Goal: Communication & Community: Answer question/provide support

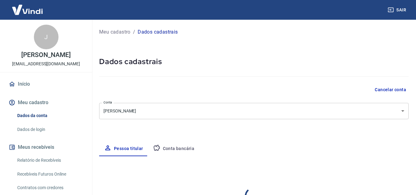
select select "MS"
select select "business"
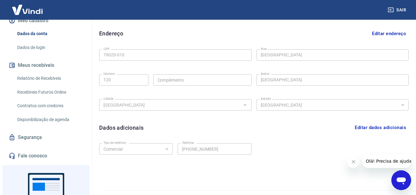
scroll to position [92, 0]
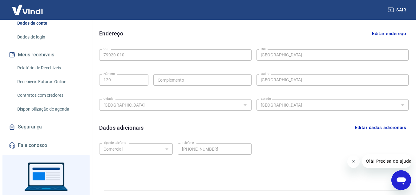
click at [47, 131] on link "Segurança" at bounding box center [45, 127] width 77 height 14
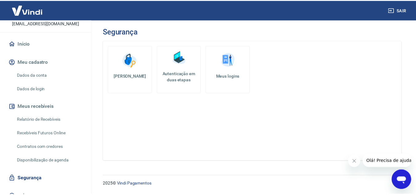
scroll to position [7, 0]
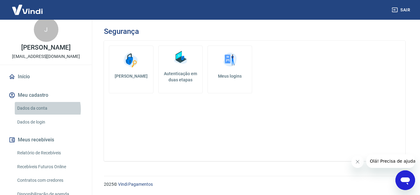
click at [41, 114] on link "Dados da conta" at bounding box center [50, 108] width 70 height 13
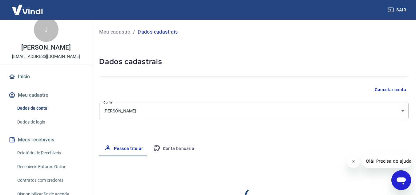
select select "MS"
select select "business"
click at [47, 124] on link "Dados de login" at bounding box center [50, 122] width 70 height 13
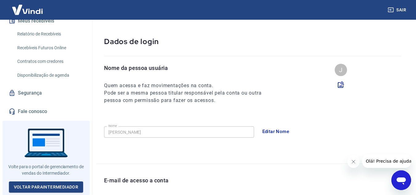
scroll to position [123, 0]
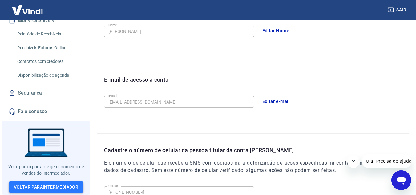
click at [56, 187] on link "Voltar para Intermediador" at bounding box center [46, 186] width 74 height 11
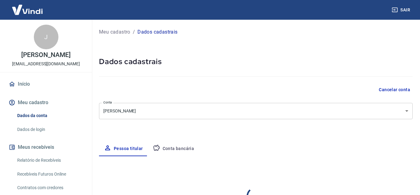
select select "MS"
select select "business"
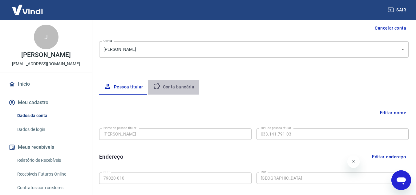
click at [169, 86] on button "Conta bancária" at bounding box center [173, 87] width 51 height 15
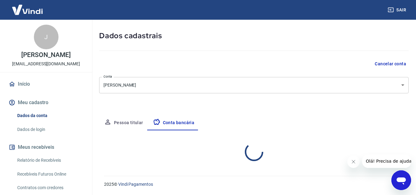
select select "1"
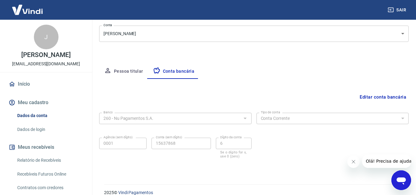
scroll to position [86, 0]
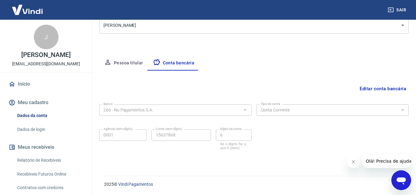
click at [175, 117] on div "Banco 260 - Nu Pagamentos S.A. Banco" at bounding box center [175, 109] width 152 height 15
click at [355, 94] on div "Editar conta bancária" at bounding box center [253, 89] width 309 height 12
click at [369, 90] on button "Editar conta bancária" at bounding box center [382, 89] width 51 height 12
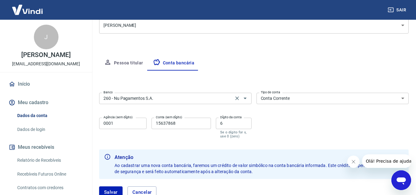
click at [184, 94] on input "260 - Nu Pagamentos S.A." at bounding box center [166, 98] width 130 height 8
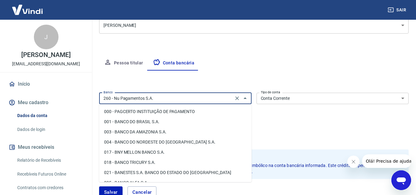
scroll to position [439, 0]
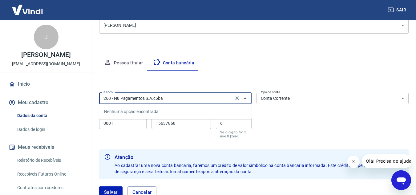
type input "260 - Nu Pagamentos S.A.c6ban"
click at [237, 98] on icon "Clear" at bounding box center [237, 98] width 4 height 4
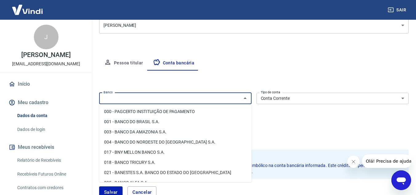
click at [149, 101] on input "Banco" at bounding box center [170, 98] width 138 height 8
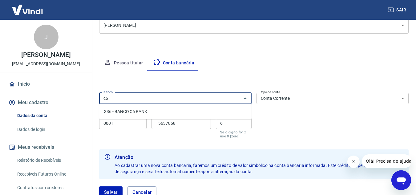
click at [163, 115] on li "336 - BANCO C6 BANK" at bounding box center [175, 111] width 152 height 10
type input "336 - BANCO C6 BANK"
click at [135, 126] on input "0001" at bounding box center [122, 123] width 47 height 11
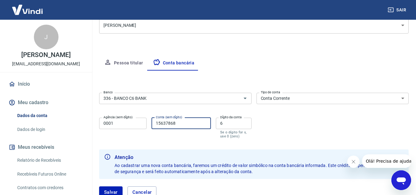
drag, startPoint x: 179, startPoint y: 121, endPoint x: 108, endPoint y: 110, distance: 71.6
click at [108, 110] on div "Banco 336 - BANCO C6 BANK Banco Tipo de conta Conta Corrente Conta Poupança Tip…" at bounding box center [253, 114] width 309 height 49
type input "8777086"
drag, startPoint x: 171, startPoint y: 102, endPoint x: 148, endPoint y: 122, distance: 30.8
click at [149, 114] on div "Banco 336 - BANCO C6 BANK Banco Tipo de conta Conta Corrente Conta Poupança Tip…" at bounding box center [253, 114] width 309 height 49
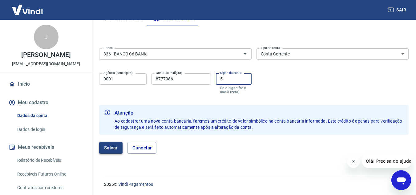
type input "5"
click at [116, 145] on button "Salvar" at bounding box center [110, 148] width 23 height 12
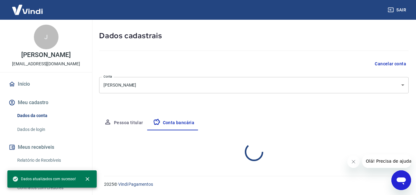
select select "1"
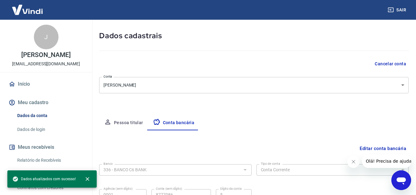
scroll to position [86, 0]
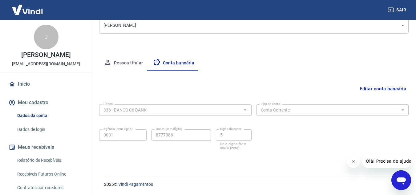
click at [33, 12] on img at bounding box center [27, 9] width 40 height 19
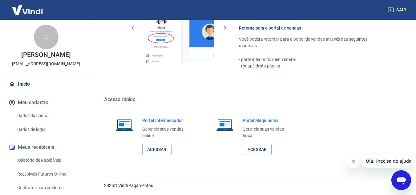
scroll to position [419, 0]
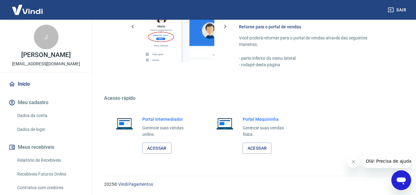
click at [38, 13] on img at bounding box center [27, 9] width 40 height 19
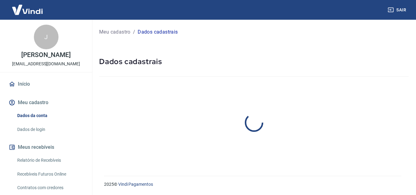
select select "MS"
select select "business"
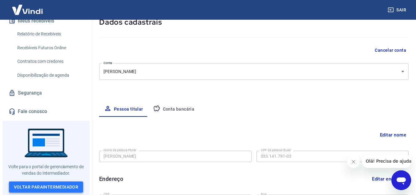
scroll to position [92, 0]
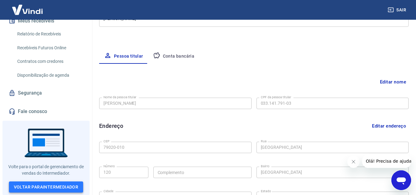
click at [58, 189] on link "Voltar para Intermediador" at bounding box center [46, 186] width 74 height 11
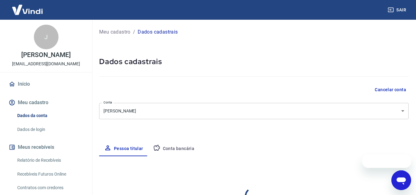
select select "MS"
select select "business"
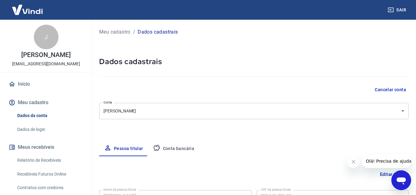
click at [30, 91] on link "Início" at bounding box center [45, 84] width 77 height 14
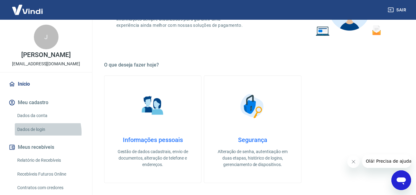
click at [41, 136] on link "Dados de login" at bounding box center [50, 129] width 70 height 13
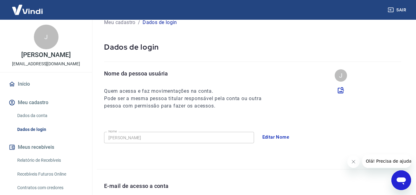
scroll to position [31, 0]
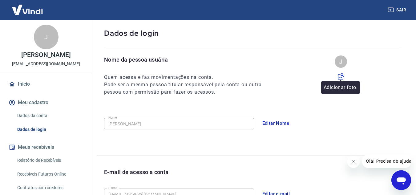
click at [344, 77] on icon at bounding box center [340, 76] width 7 height 7
click at [0, 0] on input "file" at bounding box center [0, 0] width 0 height 0
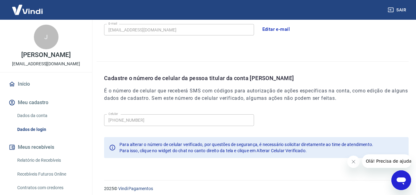
scroll to position [199, 0]
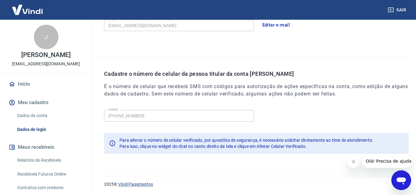
click at [136, 183] on link "Vindi Pagamentos" at bounding box center [135, 183] width 35 height 5
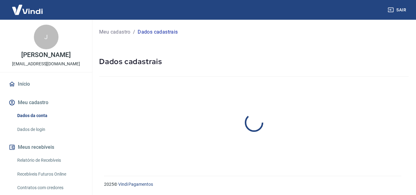
select select "MS"
select select "business"
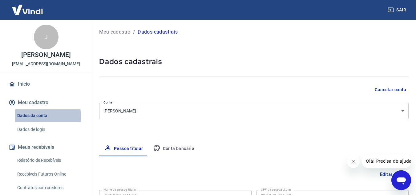
click at [34, 122] on link "Dados da conta" at bounding box center [50, 115] width 70 height 13
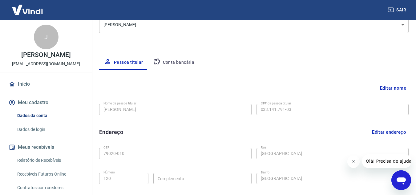
scroll to position [123, 0]
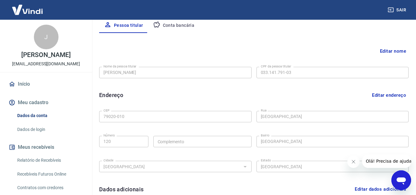
click at [396, 51] on button "Editar nome" at bounding box center [392, 51] width 31 height 12
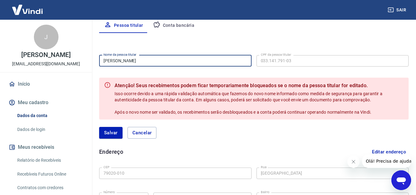
drag, startPoint x: 192, startPoint y: 59, endPoint x: 0, endPoint y: 50, distance: 192.5
type input "Gislaine da Silva Torres"
click at [291, 38] on div "Editar nome Nome da pessoa titular Gislaine da Silva Torres Nome da pessoa titu…" at bounding box center [253, 163] width 309 height 261
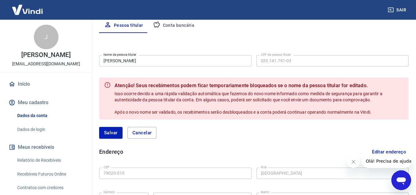
click at [96, 126] on div "Meu cadastro / Dados cadastrais Dados cadastrais Cancelar conta Conta Juliano D…" at bounding box center [254, 99] width 324 height 404
click at [104, 128] on button "Salvar" at bounding box center [110, 133] width 23 height 12
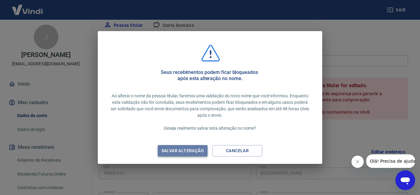
click at [185, 148] on div "Salvar alteração" at bounding box center [182, 151] width 57 height 8
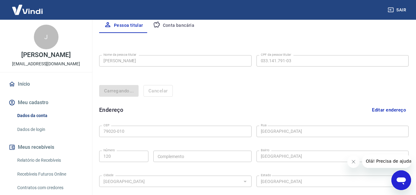
click at [299, 60] on div "Editar nome Nome da pessoa titular Gislaine da Silva Torres Nome da pessoa titu…" at bounding box center [253, 142] width 309 height 219
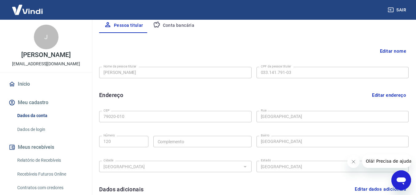
click at [371, 54] on div "Editar nome" at bounding box center [253, 51] width 309 height 12
click at [380, 50] on button "Editar nome" at bounding box center [392, 51] width 31 height 12
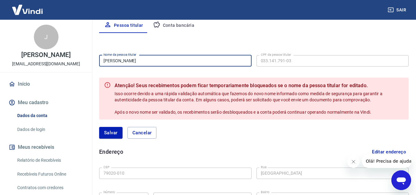
drag, startPoint x: 168, startPoint y: 66, endPoint x: 0, endPoint y: 57, distance: 168.2
type input "[PERSON_NAME]"
click at [109, 133] on button "Salvar" at bounding box center [110, 133] width 23 height 12
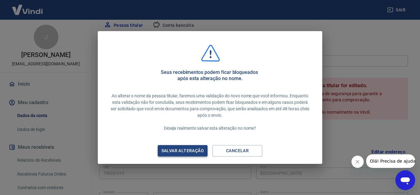
click at [186, 150] on div "Salvar alteração" at bounding box center [182, 151] width 57 height 8
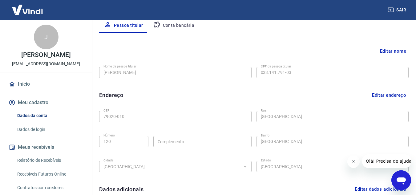
click at [42, 109] on button "Meu cadastro" at bounding box center [45, 103] width 77 height 14
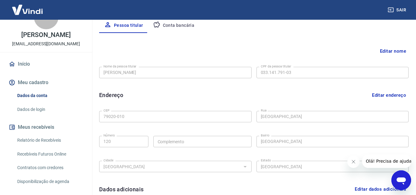
scroll to position [31, 0]
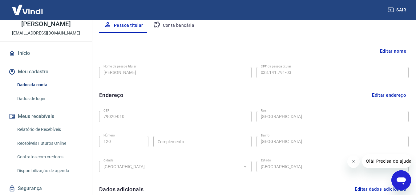
click at [39, 123] on button "Meus recebíveis" at bounding box center [45, 117] width 77 height 14
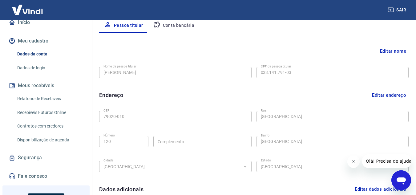
click at [30, 119] on link "Recebíveis Futuros Online" at bounding box center [50, 112] width 70 height 13
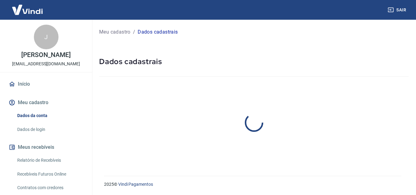
select select "MS"
select select "business"
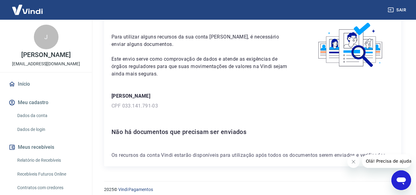
scroll to position [36, 0]
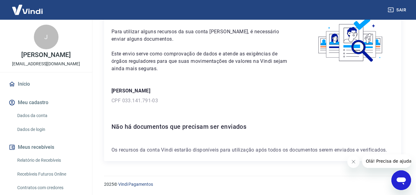
click at [383, 163] on span "Olá! Precisa de ajuda?" at bounding box center [389, 160] width 48 height 5
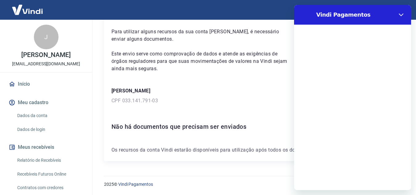
scroll to position [0, 0]
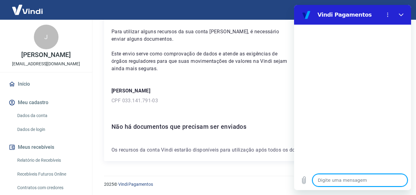
click at [331, 180] on textarea at bounding box center [359, 180] width 95 height 12
type textarea "E"
type textarea "x"
type textarea "En"
type textarea "x"
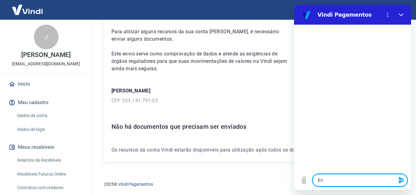
type textarea "Env"
type textarea "x"
type textarea "Envi"
type textarea "x"
type textarea "Envie"
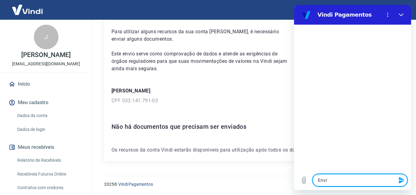
type textarea "x"
type textarea "Enviei"
type textarea "x"
type textarea "Enviei"
type textarea "x"
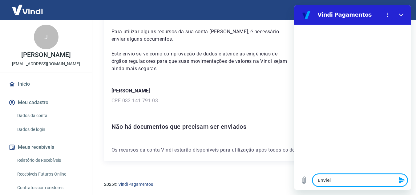
type textarea "Enviei o"
type textarea "x"
type textarea "Enviei os"
type textarea "x"
type textarea "Enviei os"
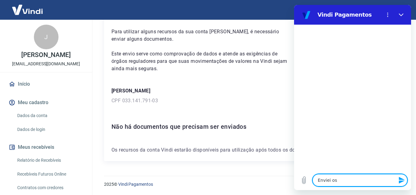
type textarea "x"
type textarea "Enviei os d"
type textarea "x"
type textarea "Enviei os do"
type textarea "x"
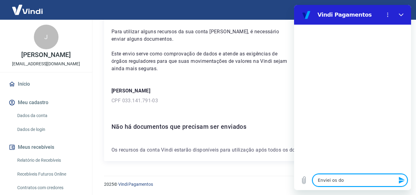
type textarea "Enviei os doc"
type textarea "x"
type textarea "Enviei os docu"
type textarea "x"
type textarea "Enviei os docum"
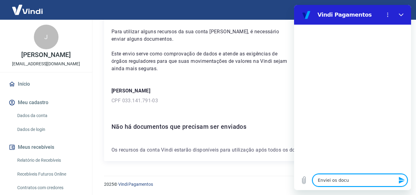
type textarea "x"
type textarea "Enviei os docume"
type textarea "x"
type textarea "Enviei os documen"
type textarea "x"
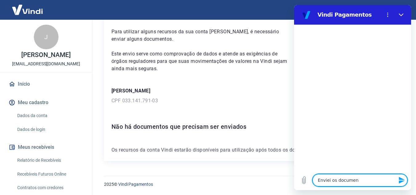
type textarea "Enviei os document"
type textarea "x"
type textarea "Enviei os documento"
type textarea "x"
type textarea "Enviei os documentos"
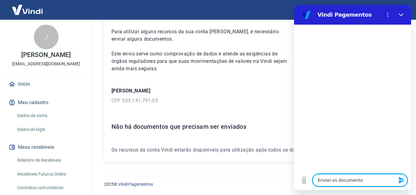
type textarea "x"
type textarea "Enviei os documentos"
type textarea "x"
type textarea "Enviei os documentos m"
type textarea "x"
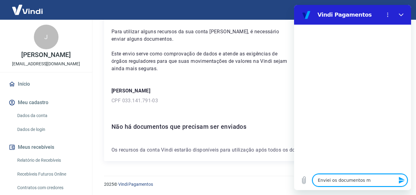
type textarea "Enviei os documentos"
type textarea "x"
type textarea "Enviei os documentos"
type textarea "x"
type textarea "Enviei os documentos,"
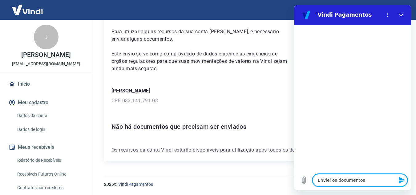
type textarea "x"
type textarea "Enviei os documentos,"
type textarea "x"
type textarea "Enviei os documentos, m"
type textarea "x"
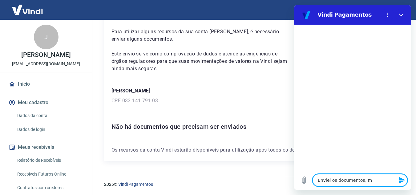
type textarea "Enviei os documentos, ma"
type textarea "x"
type textarea "Enviei os documentos, mai"
type textarea "x"
type textarea "Enviei os documentos, mais"
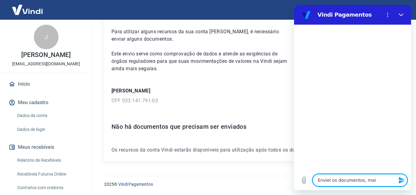
type textarea "x"
type textarea "Enviei os documentos, mais"
type textarea "x"
type textarea "Enviei os documentos, mais m"
type textarea "x"
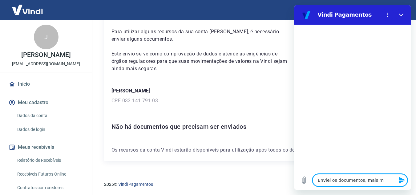
type textarea "Enviei os documentos, mais mi"
type textarea "x"
type textarea "Enviei os documentos, mais min"
type textarea "x"
type textarea "Enviei os documentos, mais minh"
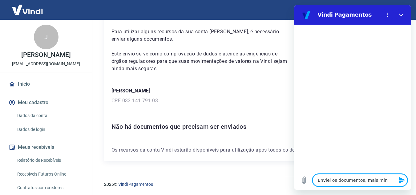
type textarea "x"
type textarea "Enviei os documentos, mais minha"
type textarea "x"
type textarea "Enviei os documentos, mais minha"
type textarea "x"
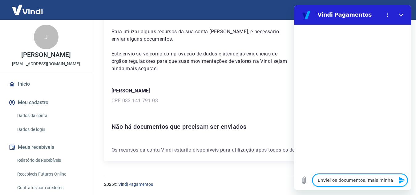
type textarea "Enviei os documentos, mais minha c"
type textarea "x"
type textarea "Enviei os documentos, mais minha co"
type textarea "x"
type textarea "Enviei os documentos, mais minha con"
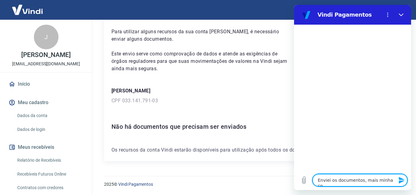
type textarea "x"
type textarea "Enviei os documentos, mais minha cont"
type textarea "x"
type textarea "Enviei os documentos, mais minha conte"
type textarea "x"
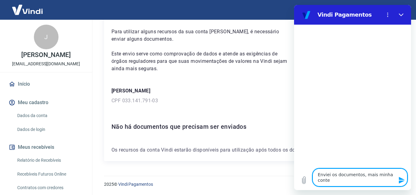
type textarea "Enviei os documentos, mais minha contea"
type textarea "x"
type textarea "Enviei os documentos, mais minha conte"
type textarea "x"
type textarea "Enviei os documentos, mais minha cont"
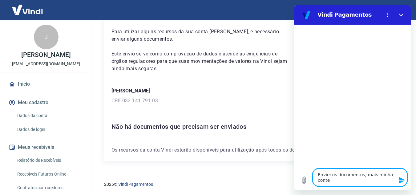
type textarea "x"
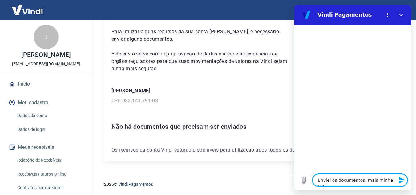
type textarea "Enviei os documentos, mais minha conta"
type textarea "x"
type textarea "Enviei os documentos, mais minha conta"
type textarea "x"
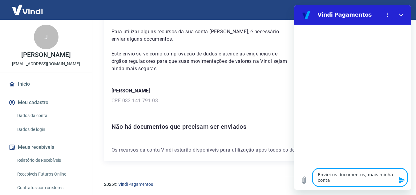
type textarea "Enviei os documentos, mais minha conta p"
type textarea "x"
type textarea "Enviei os documentos, mais minha conta pe"
type textarea "x"
type textarea "Enviei os documentos, mais minha conta per"
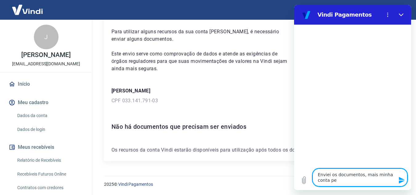
type textarea "x"
type textarea "Enviei os documentos, mais minha conta perm"
type textarea "x"
type textarea "Enviei os documentos, mais minha conta perma"
type textarea "x"
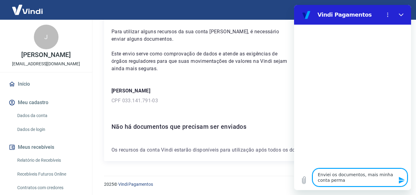
type textarea "Enviei os documentos, mais minha conta perman"
type textarea "x"
type textarea "Enviei os documentos, mais minha conta permanc"
type textarea "x"
type textarea "Enviei os documentos, mais minha conta permance"
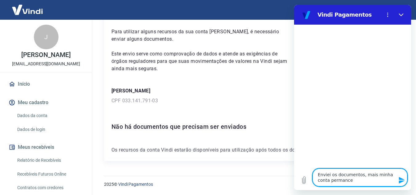
type textarea "x"
type textarea "Enviei os documentos, mais minha conta permancec"
type textarea "x"
type textarea "Enviei os documentos, mais minha conta permance"
type textarea "x"
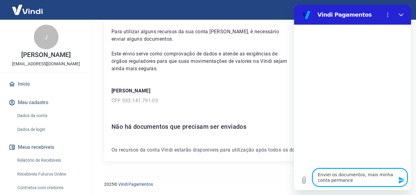
type textarea "Enviei os documentos, mais minha conta permanc"
type textarea "x"
type textarea "Enviei os documentos, mais minha conta perman"
type textarea "x"
type textarea "Enviei os documentos, mais minha conta permane"
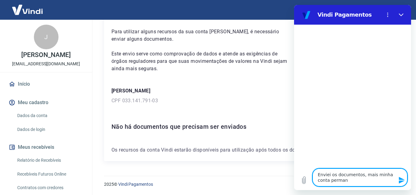
type textarea "x"
type textarea "Enviei os documentos, mais minha conta permanec"
type textarea "x"
type textarea "Enviei os documentos, mais minha conta permanece"
type textarea "x"
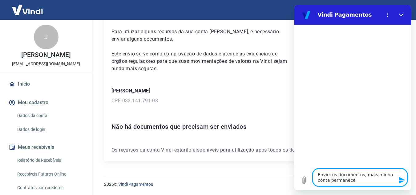
type textarea "Enviei os documentos, mais minha conta permanece"
type textarea "x"
type textarea "Enviei os documentos, mais minha conta permanece b"
type textarea "x"
type textarea "Enviei os documentos, mais minha conta permanece bl"
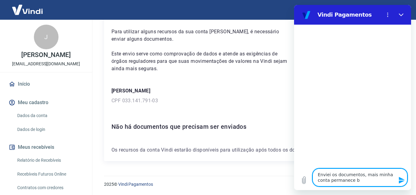
type textarea "x"
type textarea "Enviei os documentos, mais minha conta permanece blo"
type textarea "x"
type textarea "Enviei os documentos, mais minha conta permanece bloq"
type textarea "x"
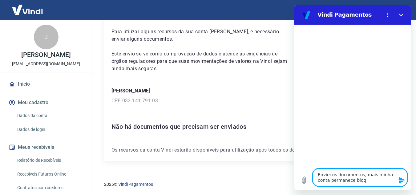
type textarea "Enviei os documentos, mais minha conta permanece bloqu"
type textarea "x"
type textarea "Enviei os documentos, mais minha conta permanece bloque"
type textarea "x"
type textarea "Enviei os documentos, mais minha conta permanece bloquea"
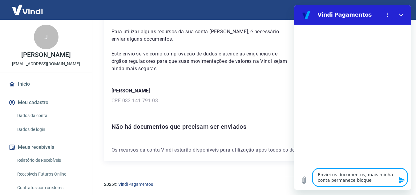
type textarea "x"
type textarea "Enviei os documentos, mais minha conta permanece bloquead"
type textarea "x"
type textarea "Enviei os documentos, mais minha conta permanece bloqueada"
type textarea "x"
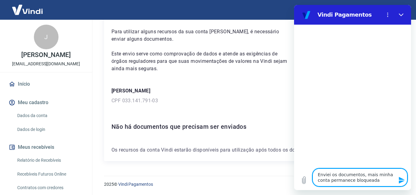
type textarea "Enviei os documentos, mais minha conta permanece bloqueada"
type textarea "x"
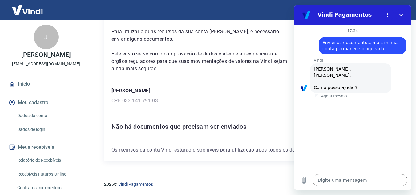
click at [240, 177] on div "2025 © Vindi Pagamentos" at bounding box center [253, 181] width 312 height 26
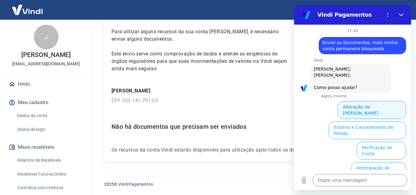
click at [369, 102] on button "Alteração de [PERSON_NAME]" at bounding box center [371, 110] width 69 height 18
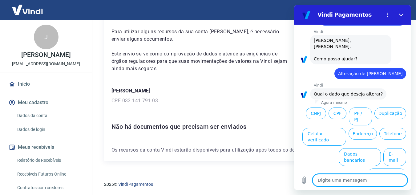
scroll to position [30, 0]
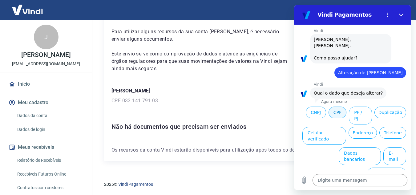
click at [346, 108] on button "CPF" at bounding box center [337, 112] width 18 height 12
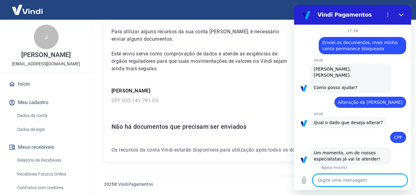
scroll to position [23, 0]
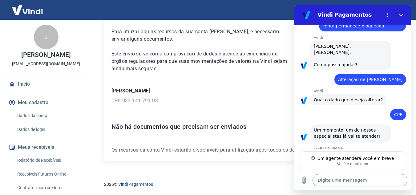
type textarea "x"
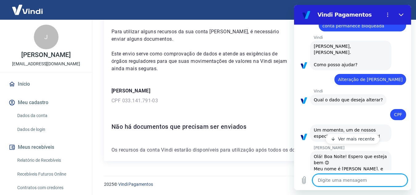
scroll to position [46, 0]
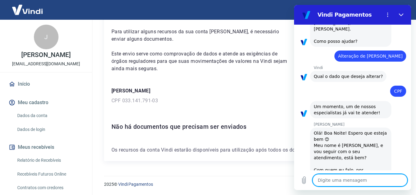
click at [373, 181] on textarea at bounding box center [359, 180] width 95 height 12
type textarea "J"
type textarea "x"
type textarea "Ju"
type textarea "x"
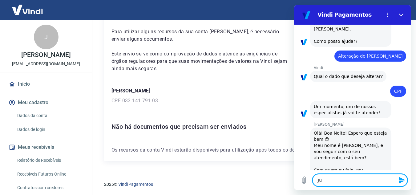
type textarea "[DATE]"
type textarea "x"
type textarea "Juli"
type textarea "x"
type textarea "[PERSON_NAME]"
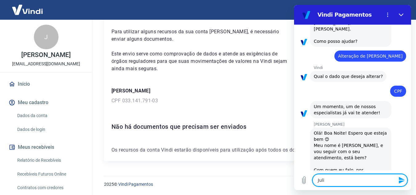
type textarea "x"
type textarea "[PERSON_NAME]"
type textarea "x"
type textarea "[PERSON_NAME]"
type textarea "x"
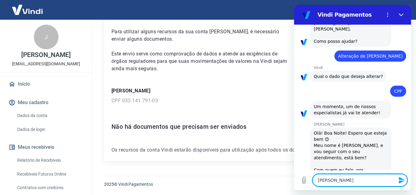
type textarea "[PERSON_NAME]"
type textarea "x"
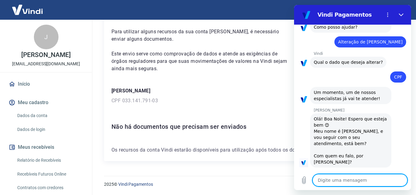
type textarea "x"
type textarea "t"
type textarea "x"
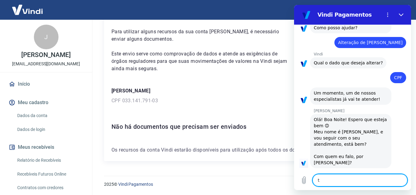
scroll to position [61, 0]
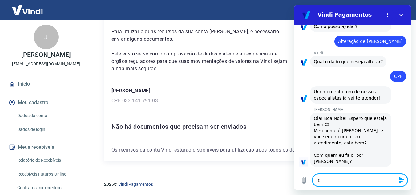
type textarea "tu"
type textarea "x"
type textarea "tud"
type textarea "x"
type textarea "tudo"
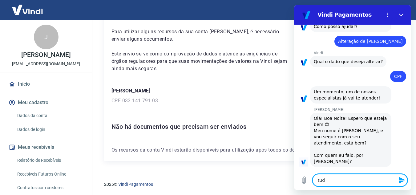
type textarea "x"
type textarea "tudo"
type textarea "x"
type textarea "tudo b"
type textarea "x"
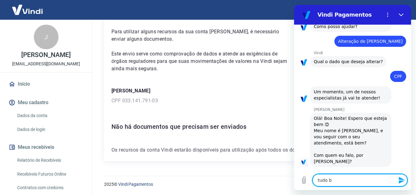
type textarea "tudo be"
type textarea "x"
type textarea "tudo bem"
type textarea "x"
type textarea "tudo bem"
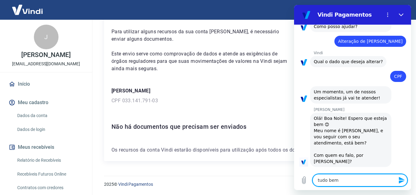
type textarea "x"
type textarea "tudo bem m"
type textarea "x"
type textarea "tudo bem ma"
type textarea "x"
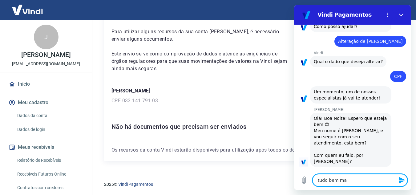
type textarea "tudo bem mar"
type textarea "x"
type textarea "tudo bem marc"
type textarea "x"
type textarea "tudo bem marce"
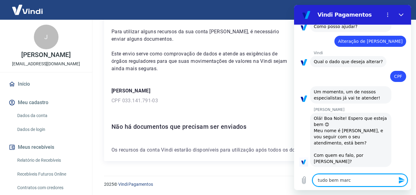
type textarea "x"
type textarea "tudo bem marcee"
type textarea "x"
type textarea "tudo bem marce"
type textarea "x"
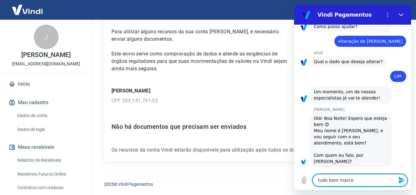
type textarea "tudo bem [PERSON_NAME]"
type textarea "x"
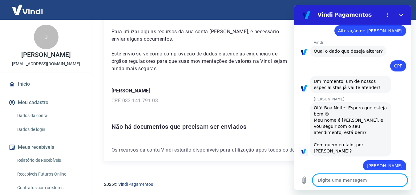
scroll to position [73, 0]
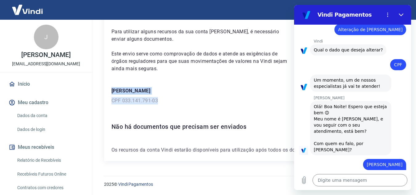
drag, startPoint x: 110, startPoint y: 90, endPoint x: 157, endPoint y: 101, distance: 47.8
click at [157, 101] on div "Para utilizar alguns recursos da sua conta [PERSON_NAME], é necessário enviar a…" at bounding box center [252, 84] width 297 height 153
copy div "[PERSON_NAME] CPF 033.141.791-03"
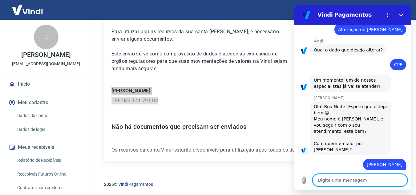
click at [344, 180] on textarea at bounding box center [359, 180] width 95 height 12
paste textarea "[PERSON_NAME] CPF 033.141.791-03"
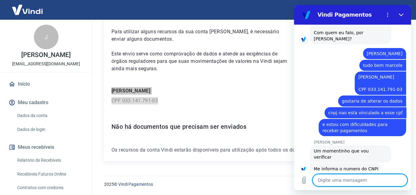
scroll to position [185, 0]
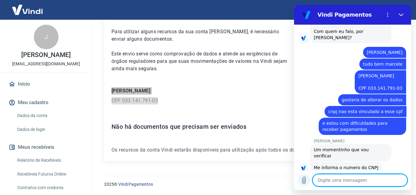
click at [304, 182] on icon "Carregar arquivo" at bounding box center [303, 180] width 3 height 7
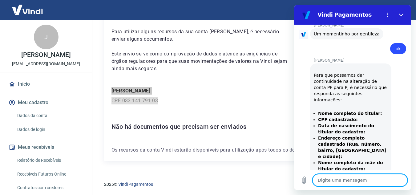
scroll to position [354, 0]
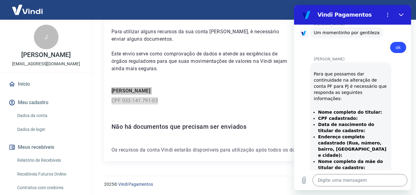
click at [339, 116] on strong "CPF cadastrado:" at bounding box center [338, 118] width 40 height 5
click at [344, 110] on strong "Nome completo do titular:" at bounding box center [350, 112] width 64 height 5
click at [392, 87] on div "[PERSON_NAME] diz: Para que possamos dar continuidade na alteração de conta PF …" at bounding box center [355, 134] width 112 height 145
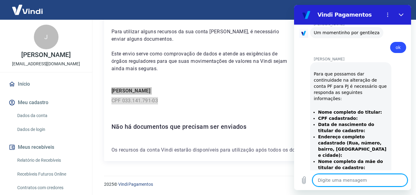
click at [356, 185] on textarea at bounding box center [359, 180] width 95 height 12
click at [331, 181] on textarea at bounding box center [359, 180] width 95 height 12
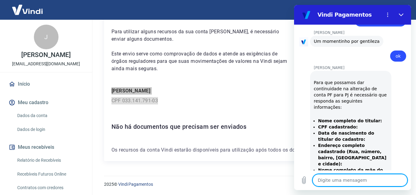
scroll to position [356, 0]
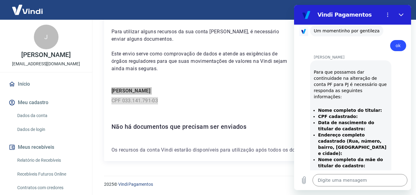
click at [334, 114] on strong "CPF cadastrado:" at bounding box center [338, 116] width 40 height 5
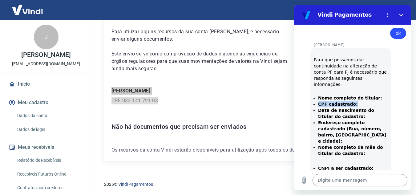
scroll to position [387, 0]
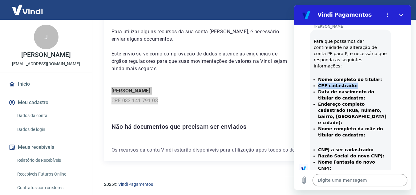
drag, startPoint x: 314, startPoint y: 79, endPoint x: 381, endPoint y: 128, distance: 83.2
click at [381, 128] on div "[PERSON_NAME] diz: Para que possamos dar continuidade na alteração de conta PF …" at bounding box center [350, 102] width 81 height 144
copy div "Nome completo do titular: CPF cadastrado: Data de nascimento do titular do cada…"
click at [323, 180] on textarea at bounding box center [359, 180] width 95 height 12
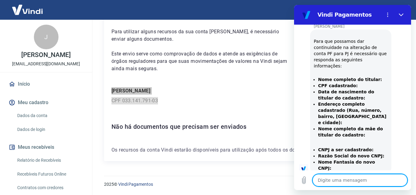
paste textarea "Nome completo do titular: CPF cadastrado: Data de nascimento do titular do cada…"
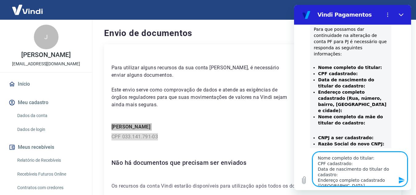
scroll to position [409, 0]
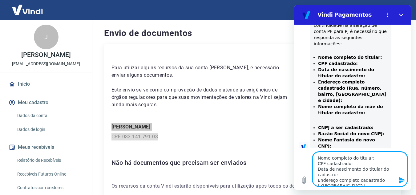
click at [371, 158] on textarea "Nome completo do titular: CPF cadastrado: Data de nascimento do titular do cada…" at bounding box center [359, 169] width 95 height 34
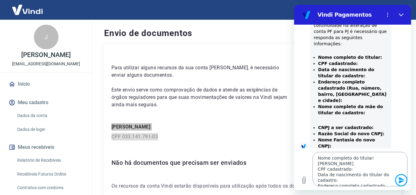
click at [357, 170] on textarea "Nome completo do titular: [PERSON_NAME] CPF cadastrado: Data de nascimento do t…" at bounding box center [359, 169] width 95 height 34
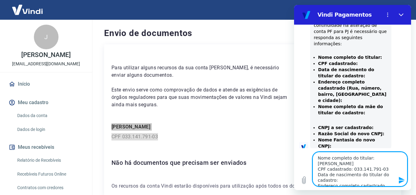
click at [350, 178] on textarea "Nome completo do titular: [PERSON_NAME] CPF cadastrado: 033.141.791-03 Data de …" at bounding box center [359, 169] width 95 height 34
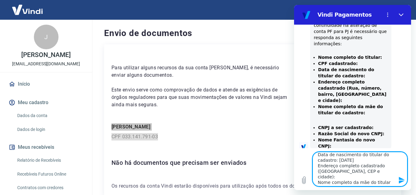
scroll to position [31, 0]
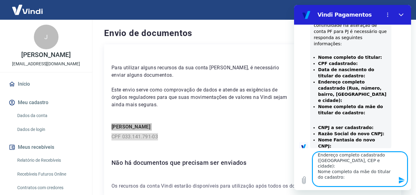
click at [379, 161] on textarea "Nome completo do titular: [PERSON_NAME] CPF cadastrado: 033.141.791-03 Data de …" at bounding box center [359, 169] width 95 height 34
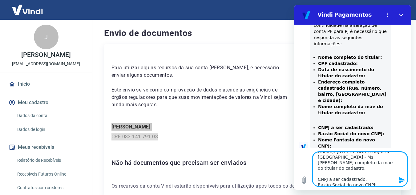
scroll to position [55, 0]
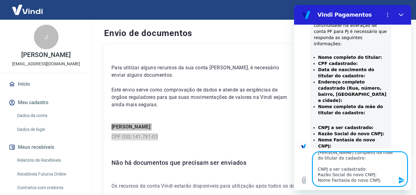
click at [349, 164] on textarea "Nome completo do titular: [PERSON_NAME] CPF cadastrado: 033.141.791-03 Data de …" at bounding box center [359, 169] width 95 height 34
click at [346, 159] on textarea "Nome completo do titular: [PERSON_NAME] CPF cadastrado: 033.141.791-03 Data de …" at bounding box center [359, 169] width 95 height 34
click at [363, 168] on textarea "Nome completo do titular: [PERSON_NAME] CPF cadastrado: 033.141.791-03 Data de …" at bounding box center [359, 169] width 95 height 34
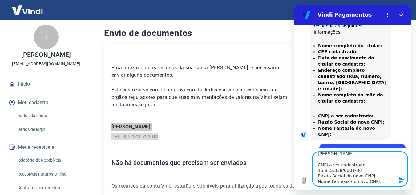
scroll to position [66, 0]
click at [387, 172] on textarea "Nome completo do titular: [PERSON_NAME] CPF cadastrado: 033.141.791-03 Data de …" at bounding box center [359, 169] width 95 height 34
click at [381, 179] on textarea "Nome completo do titular: [PERSON_NAME] CPF cadastrado: 033.141.791-03 Data de …" at bounding box center [359, 169] width 95 height 34
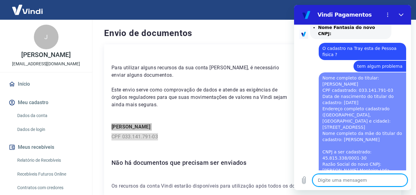
scroll to position [527, 0]
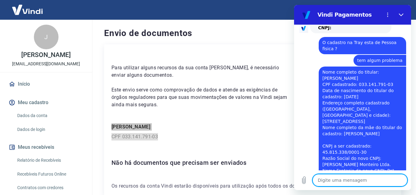
click at [305, 93] on div "diz: Nome completo do titular: [PERSON_NAME] CPF cadastrado: 033.141.791-03 Dat…" at bounding box center [350, 124] width 112 height 116
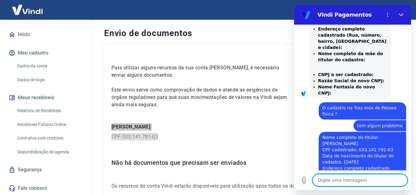
scroll to position [554, 0]
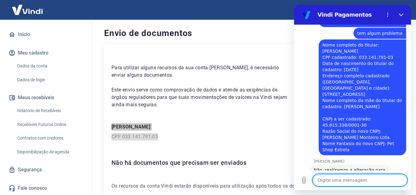
click at [365, 182] on textarea at bounding box center [359, 180] width 95 height 12
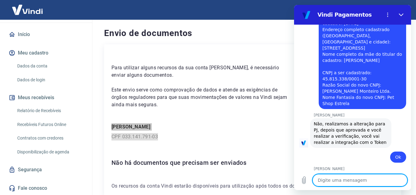
scroll to position [602, 0]
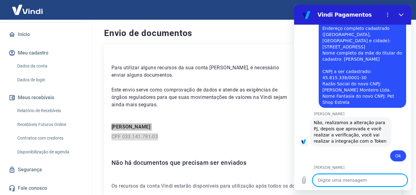
click at [349, 179] on textarea at bounding box center [359, 180] width 95 height 12
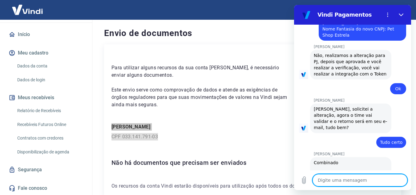
scroll to position [670, 0]
